Goal: Task Accomplishment & Management: Manage account settings

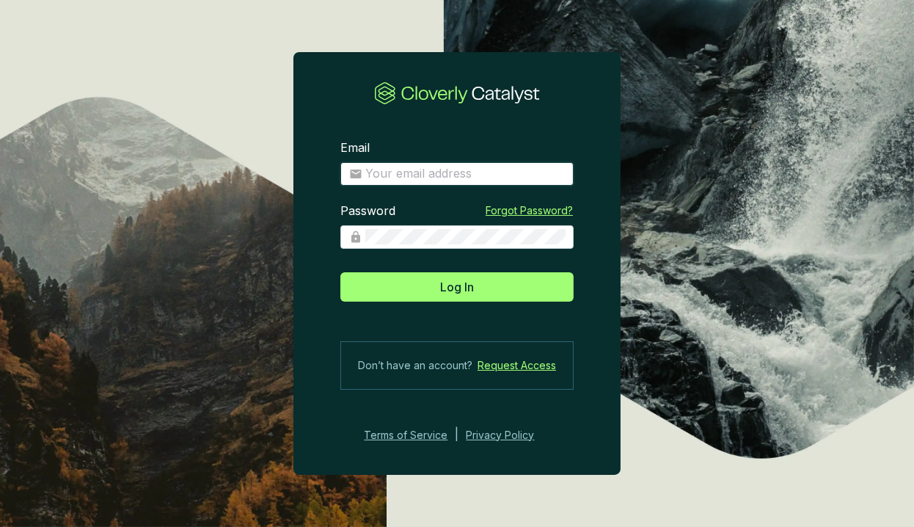
type input "[EMAIL_ADDRESS][DOMAIN_NAME]"
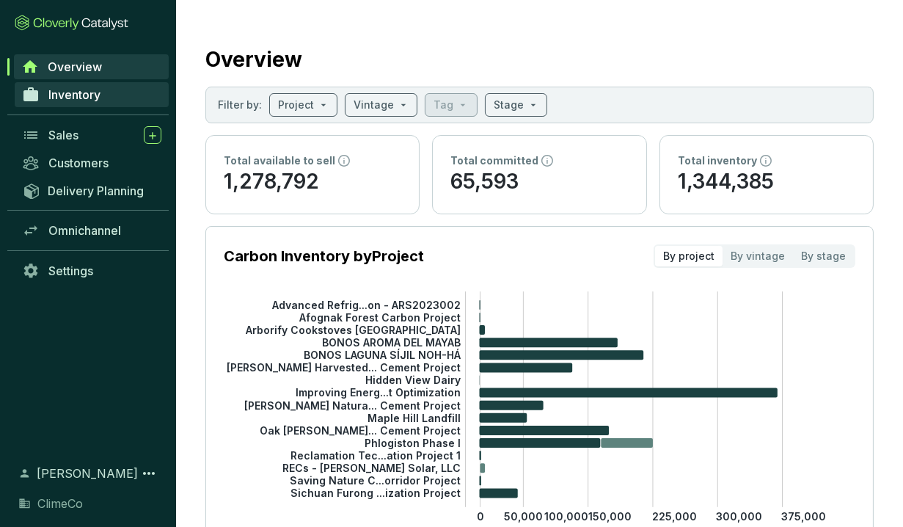
click at [71, 95] on span "Inventory" at bounding box center [74, 94] width 52 height 15
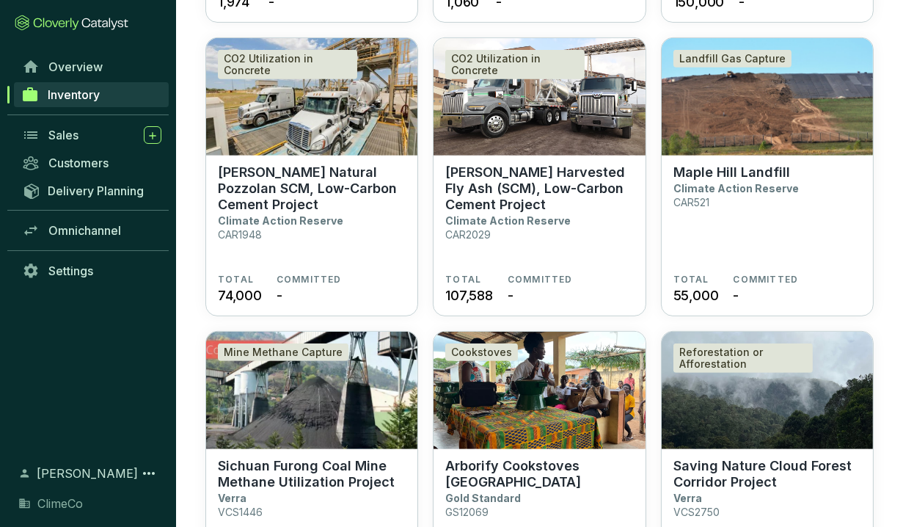
scroll to position [982, 0]
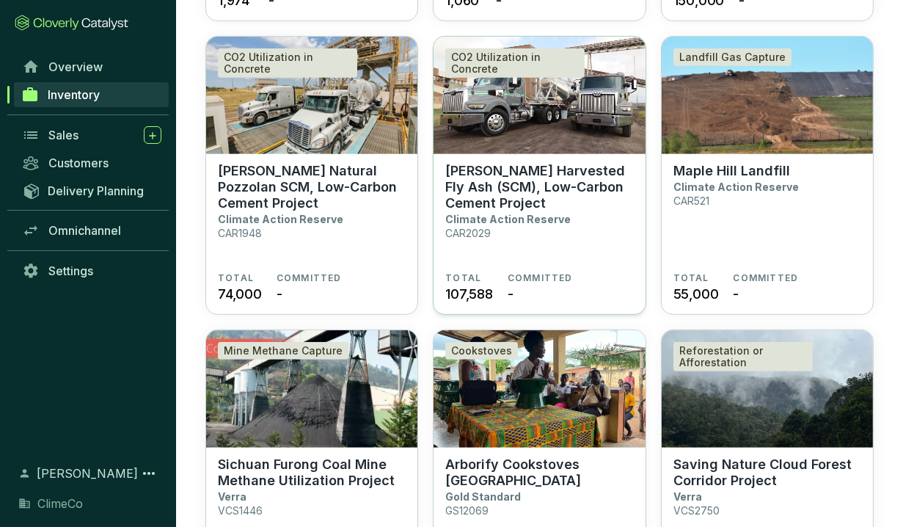
click at [575, 183] on p "Bowen Harvested Fly Ash (SCM), Low-Carbon Cement Project" at bounding box center [539, 187] width 188 height 48
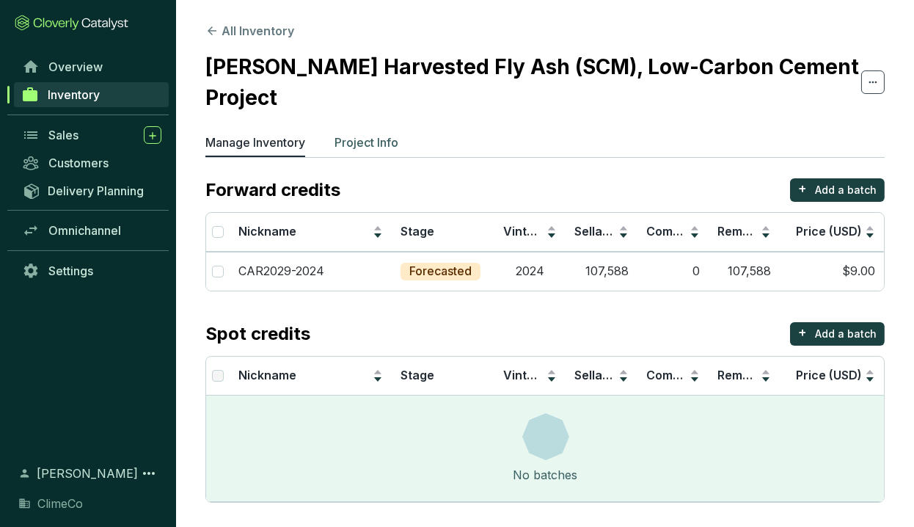
click at [385, 134] on p "Project Info" at bounding box center [367, 143] width 64 height 18
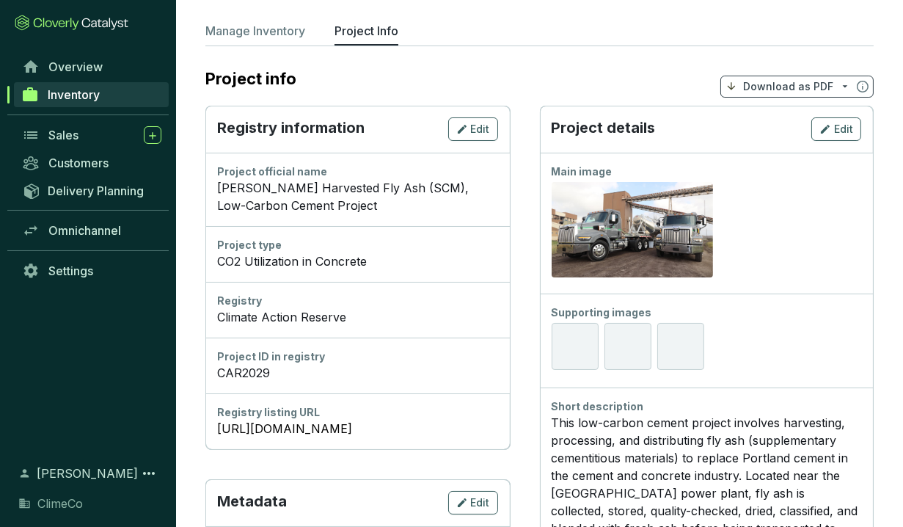
scroll to position [109, 0]
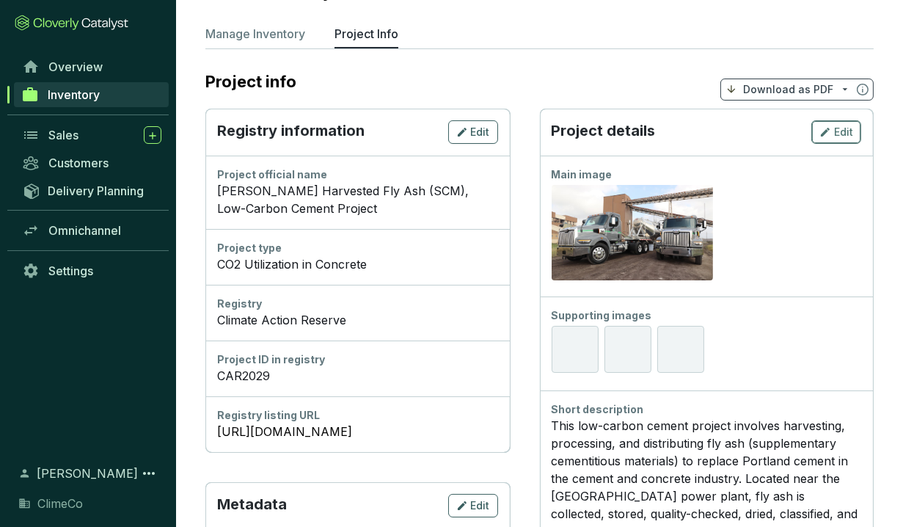
click at [844, 125] on span "Edit" at bounding box center [843, 132] width 19 height 15
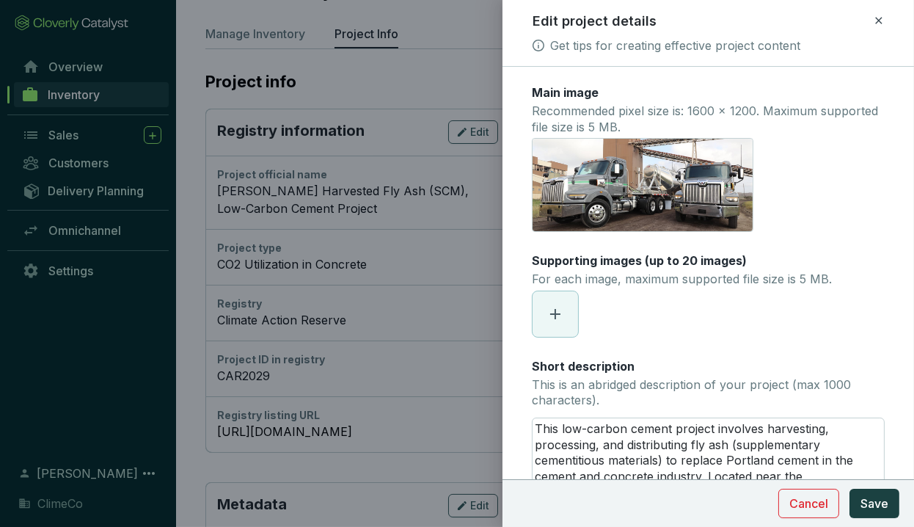
click at [684, 314] on section at bounding box center [708, 314] width 353 height 47
click at [563, 312] on icon at bounding box center [556, 314] width 18 height 18
click at [860, 508] on button "Save" at bounding box center [875, 503] width 50 height 29
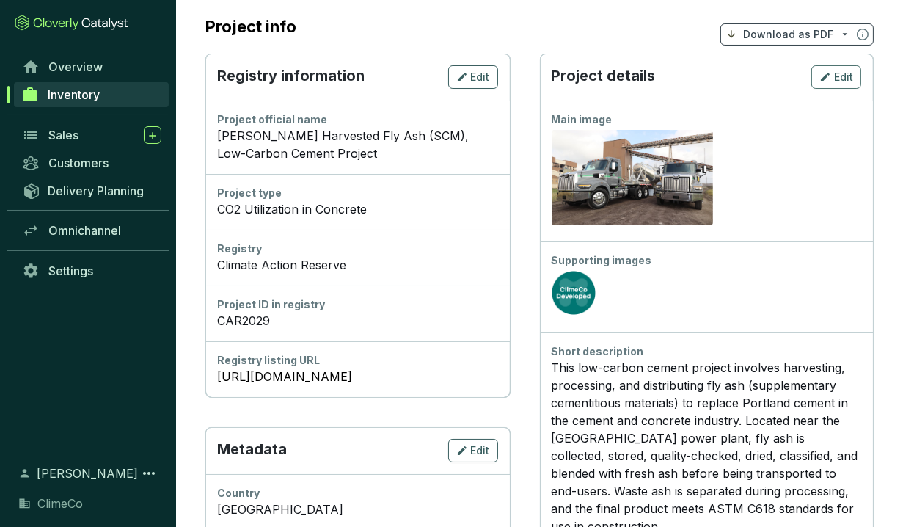
scroll to position [0, 0]
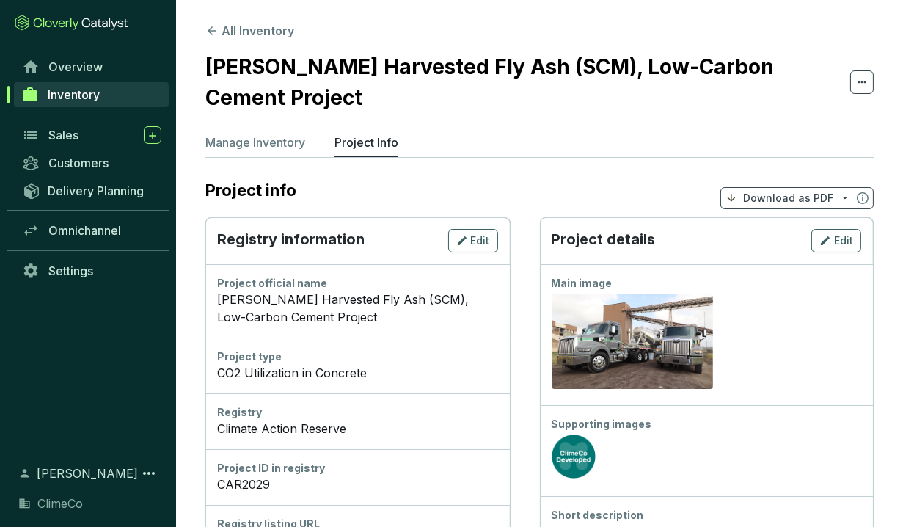
click at [58, 98] on span "Inventory" at bounding box center [74, 94] width 52 height 15
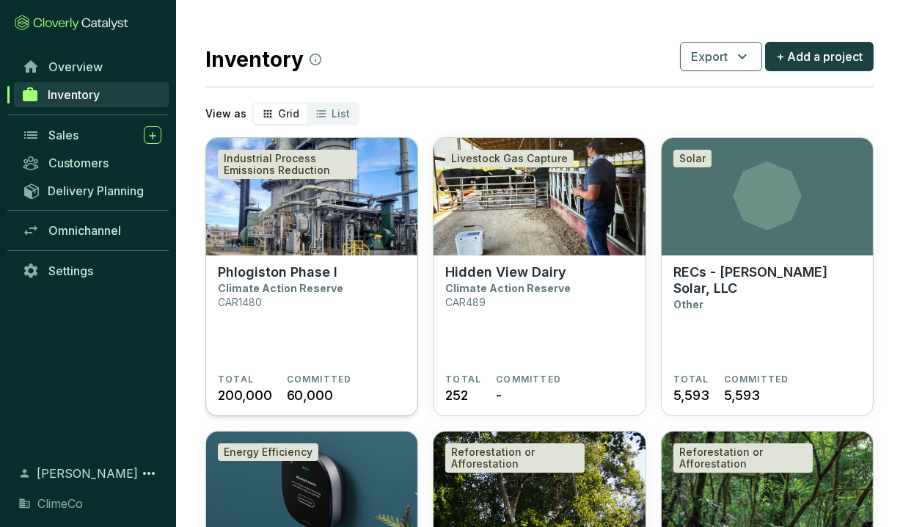
click at [286, 211] on img at bounding box center [311, 196] width 211 height 117
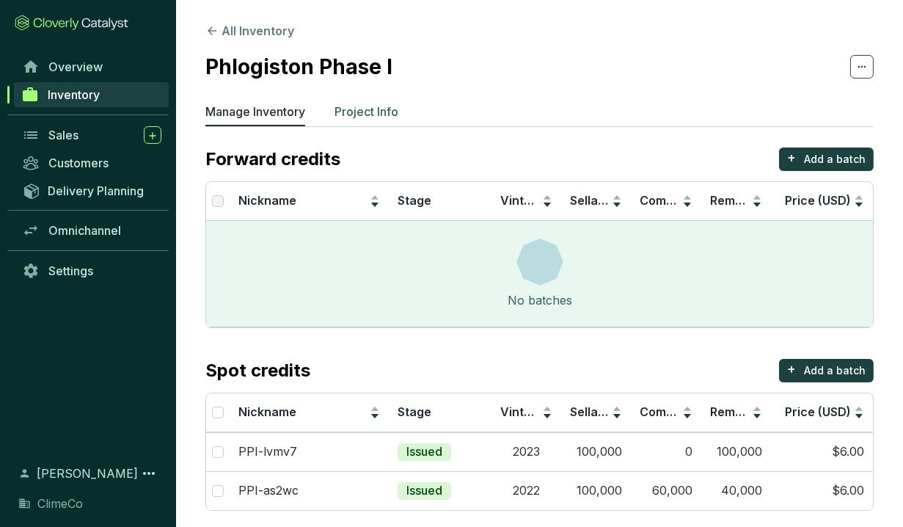
click at [365, 110] on p "Project Info" at bounding box center [367, 112] width 64 height 18
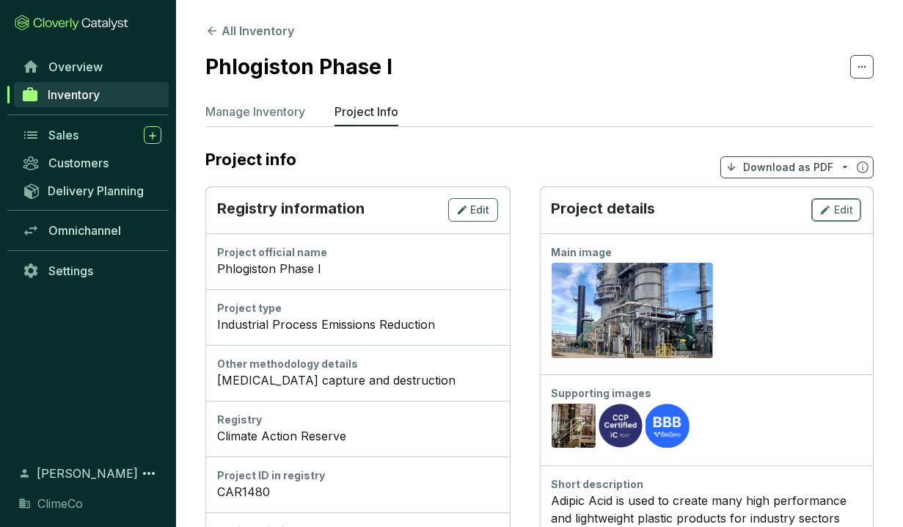
click at [836, 208] on span "Edit" at bounding box center [843, 209] width 19 height 15
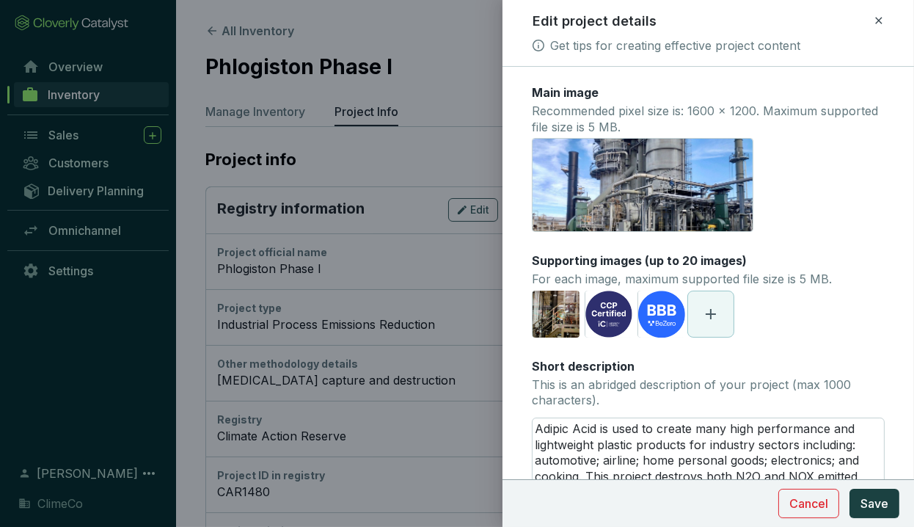
click at [735, 310] on section "[URL][DOMAIN_NAME] [URL][DOMAIN_NAME] [URL][DOMAIN_NAME]" at bounding box center [708, 314] width 353 height 47
click at [723, 313] on span at bounding box center [710, 313] width 45 height 45
click at [869, 503] on span "Save" at bounding box center [875, 504] width 28 height 18
